Goal: Find specific page/section: Find specific page/section

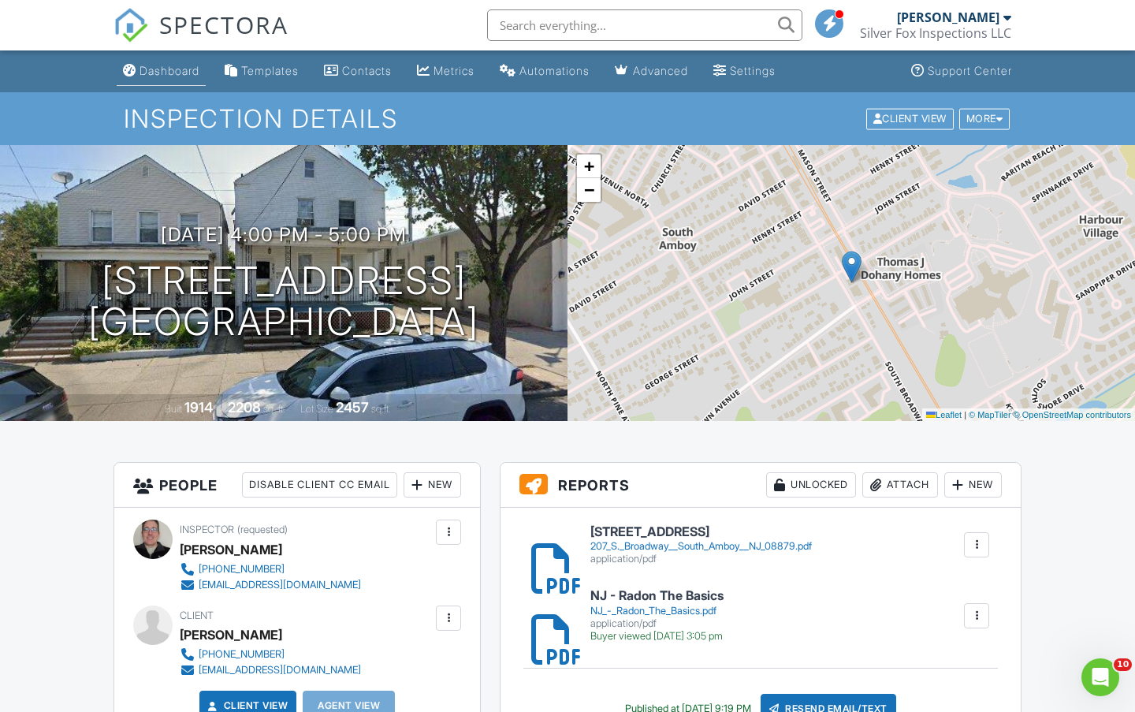
click at [160, 71] on div "Dashboard" at bounding box center [169, 70] width 60 height 13
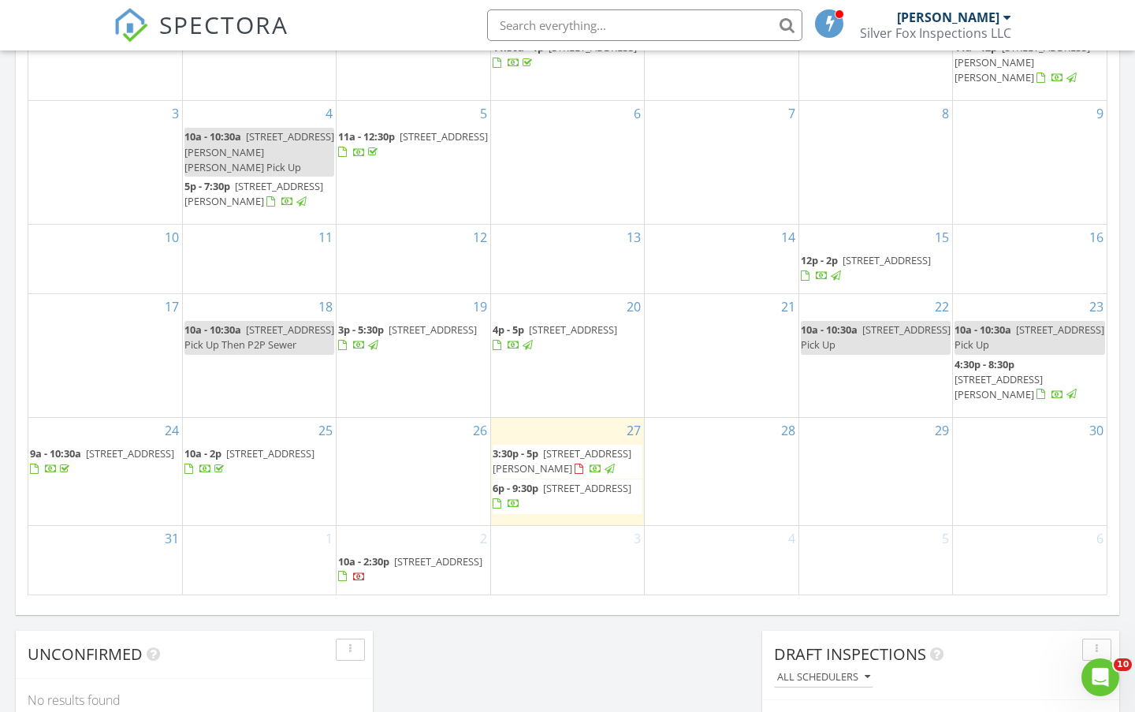
scroll to position [867, 0]
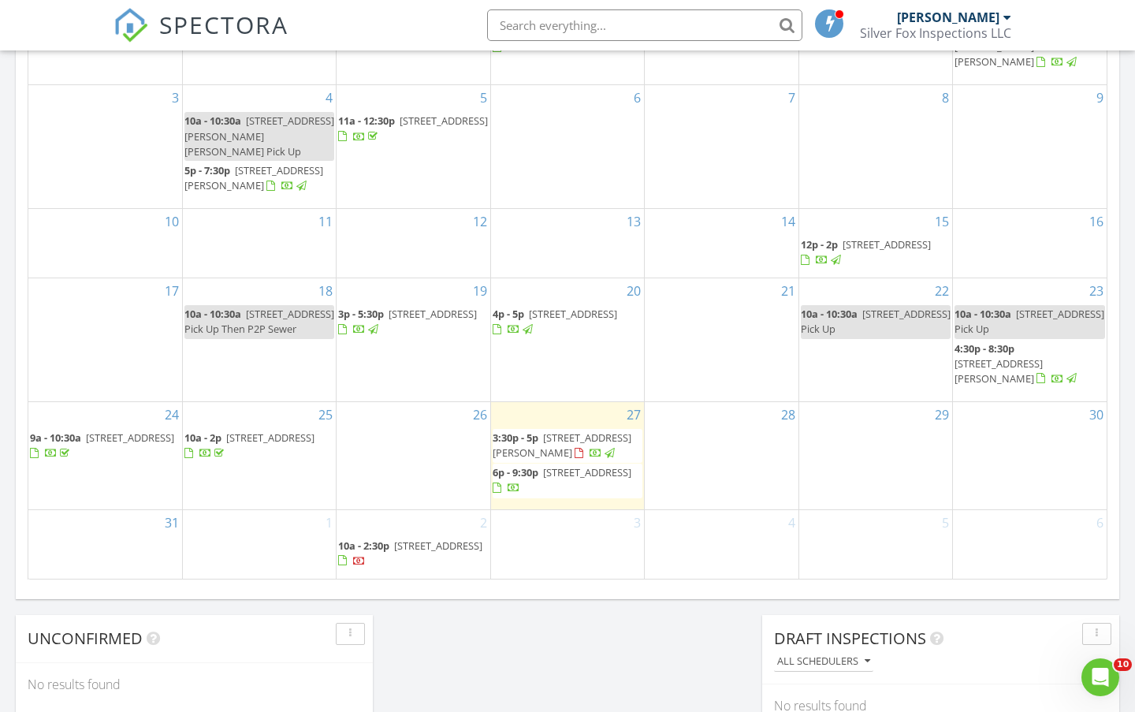
click at [559, 479] on span "127 Diamond Ln, Old Bridge 08857" at bounding box center [587, 472] width 88 height 14
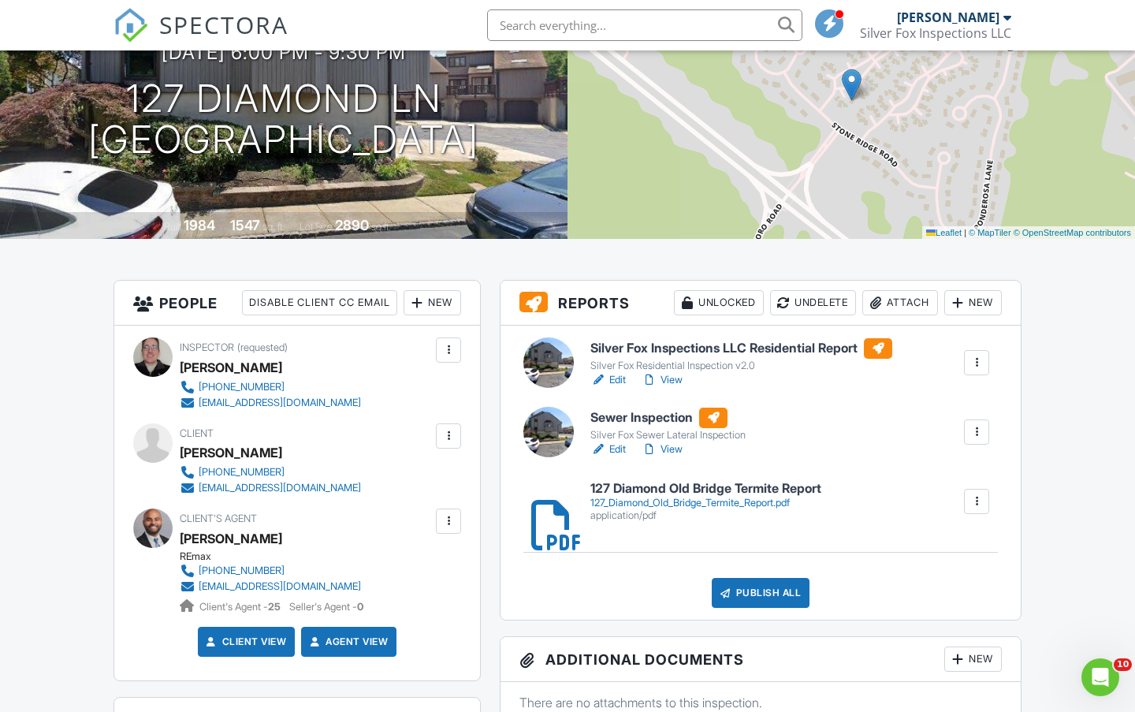
scroll to position [184, 0]
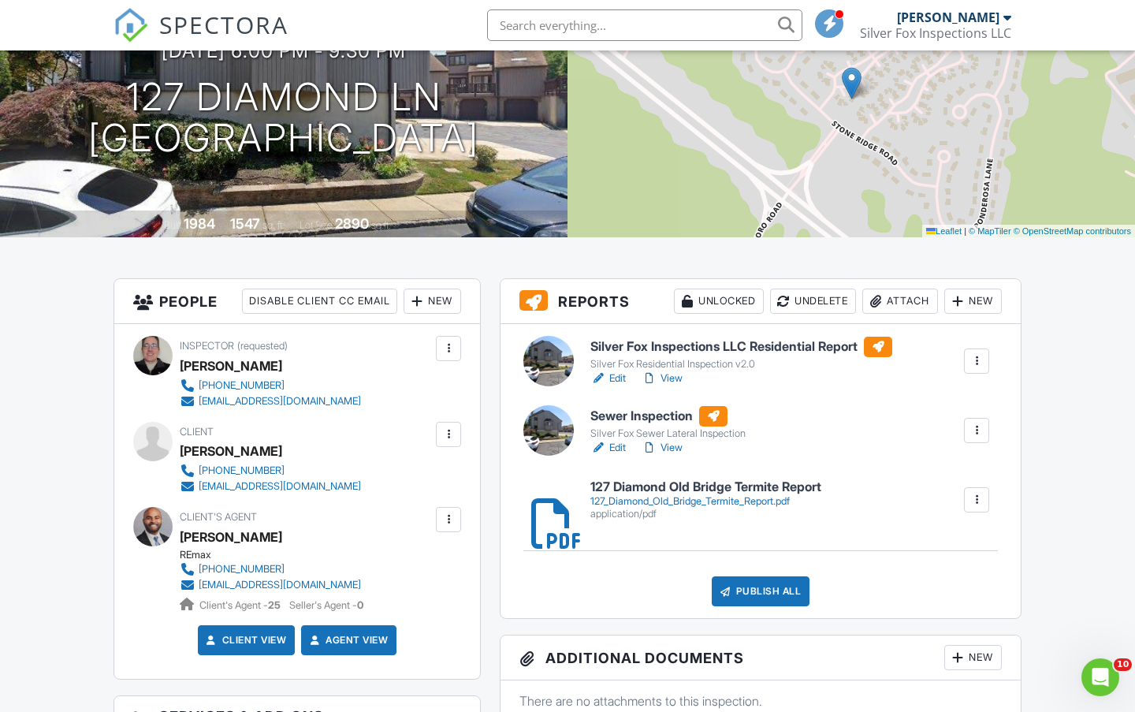
click at [660, 426] on h6 "Sewer Inspection" at bounding box center [667, 416] width 155 height 20
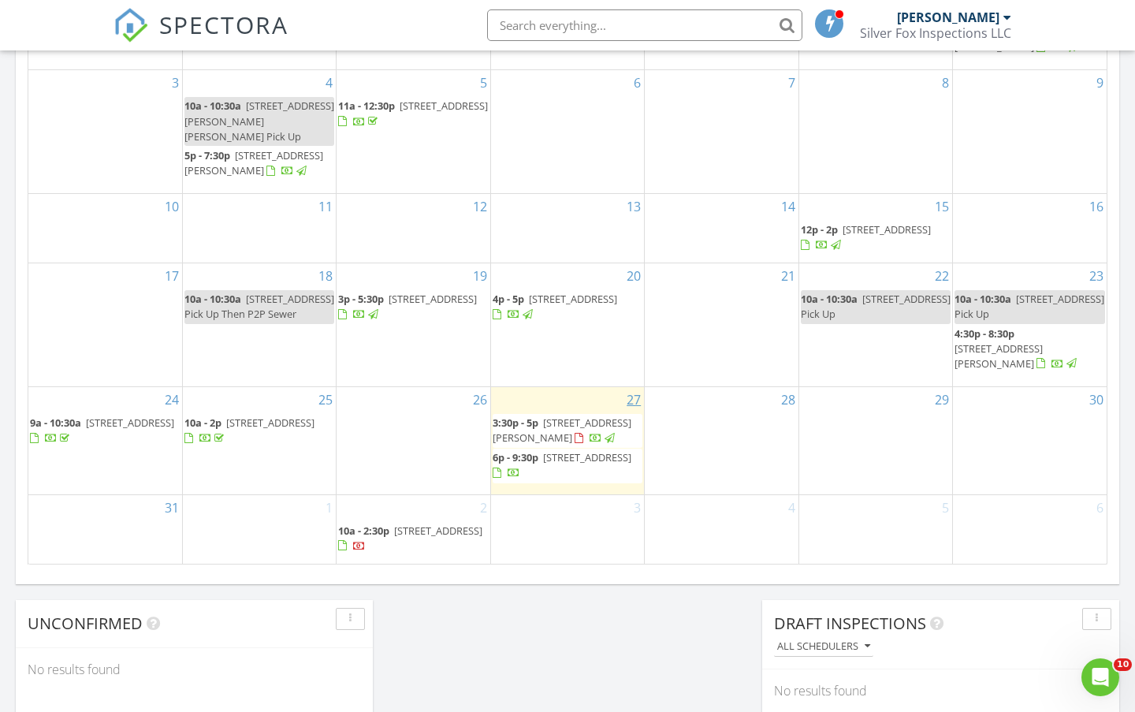
scroll to position [893, 0]
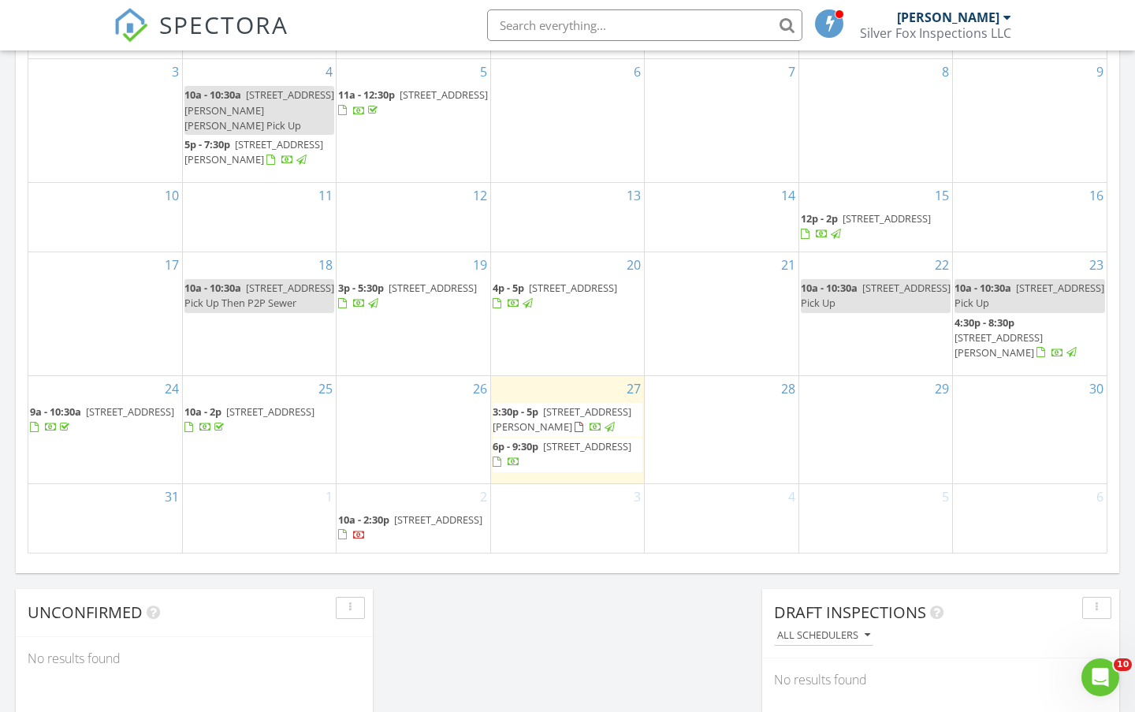
click at [557, 453] on span "127 Diamond Ln, Old Bridge 08857" at bounding box center [587, 446] width 88 height 14
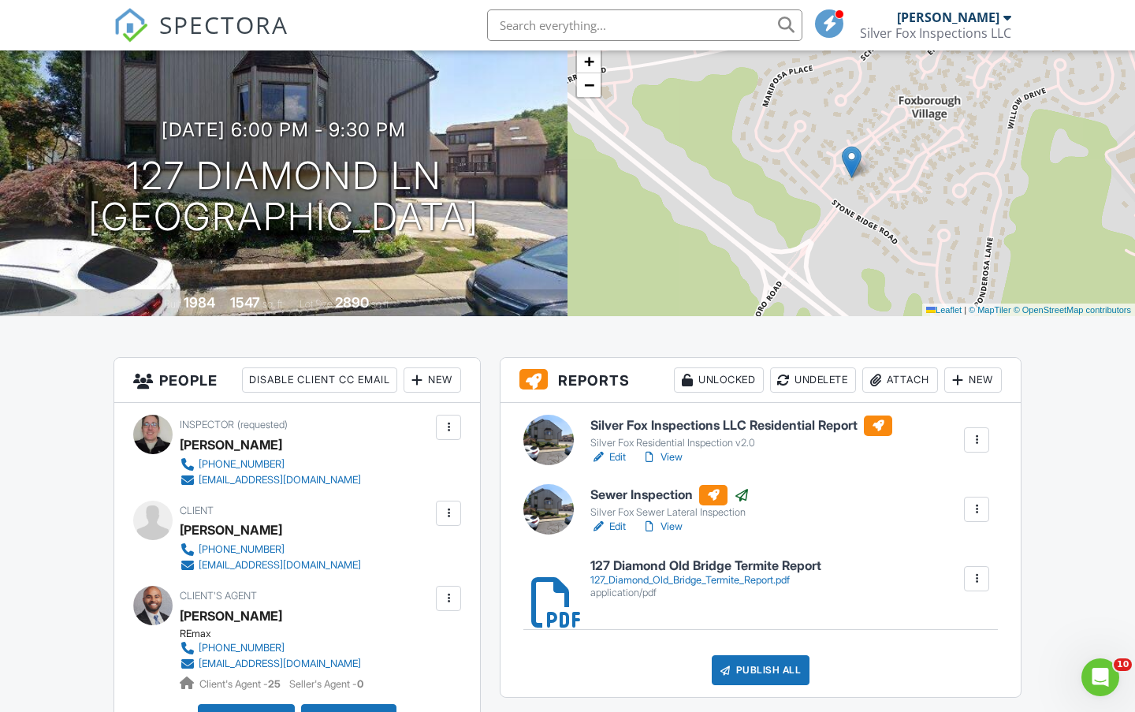
click at [772, 427] on h6 "Silver Fox Inspections LLC Residential Report" at bounding box center [741, 425] width 302 height 20
